Goal: Transaction & Acquisition: Purchase product/service

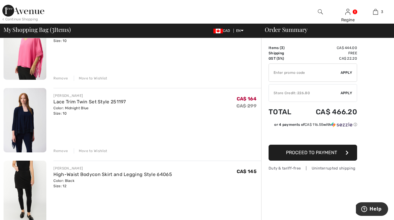
scroll to position [63, 0]
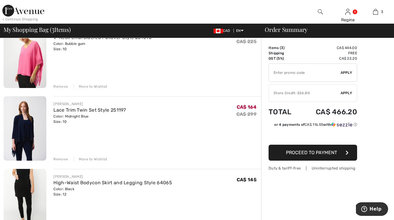
click at [56, 159] on div "Remove" at bounding box center [60, 158] width 14 height 5
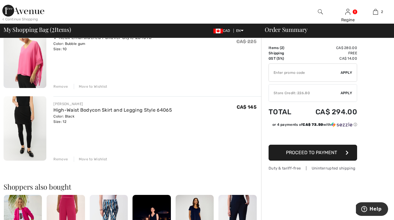
click at [60, 85] on div "Remove" at bounding box center [60, 86] width 14 height 5
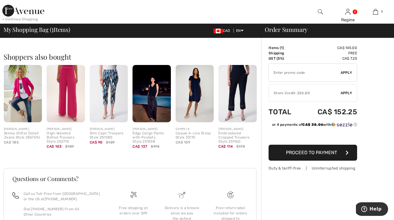
scroll to position [0, 0]
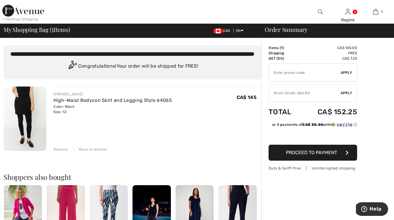
click at [278, 32] on div "Order Summary" at bounding box center [324, 30] width 133 height 6
click at [277, 29] on div "Order Summary" at bounding box center [324, 30] width 133 height 6
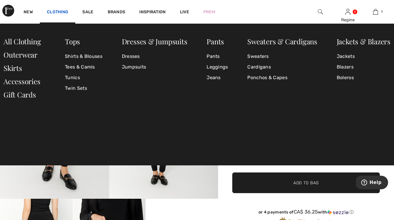
click at [57, 12] on link "Clothing" at bounding box center [57, 12] width 21 height 6
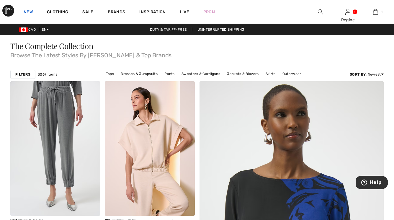
click at [32, 13] on link "New" at bounding box center [28, 12] width 9 height 6
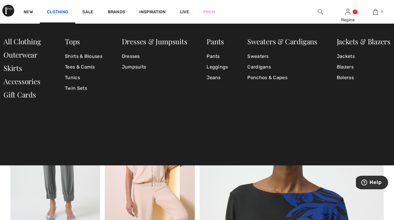
click at [60, 12] on link "Clothing" at bounding box center [57, 12] width 21 height 6
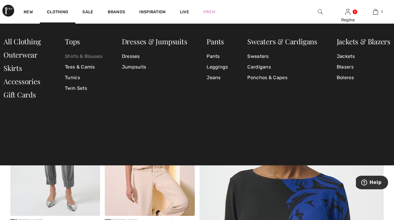
click at [85, 55] on link "Shirts & Blouses" at bounding box center [83, 56] width 37 height 11
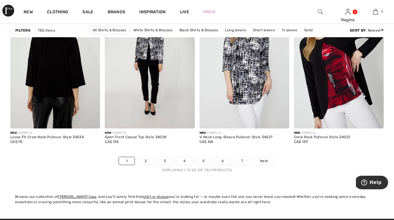
scroll to position [2493, 0]
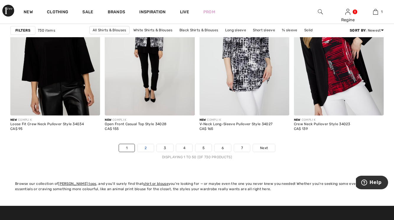
click at [147, 147] on link "2" at bounding box center [146, 148] width 16 height 8
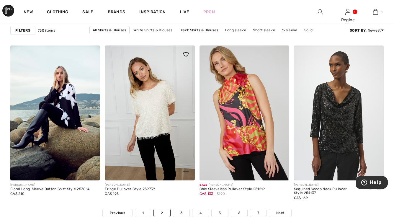
scroll to position [2427, 0]
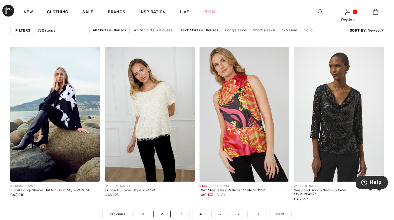
click at [181, 212] on link "3" at bounding box center [181, 214] width 16 height 8
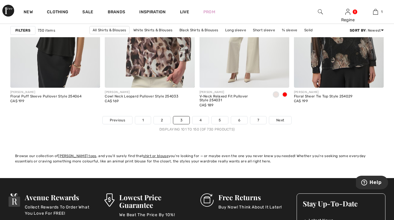
scroll to position [2585, 0]
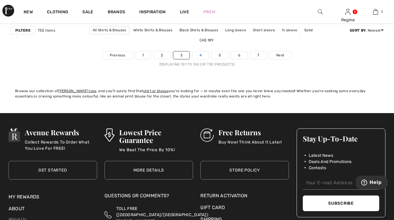
click at [201, 55] on link "4" at bounding box center [200, 55] width 16 height 8
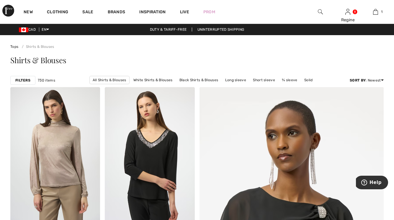
click at [318, 12] on img at bounding box center [320, 11] width 5 height 7
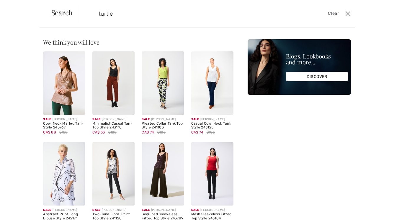
type input "turtle"
